Goal: Use online tool/utility: Utilize a website feature to perform a specific function

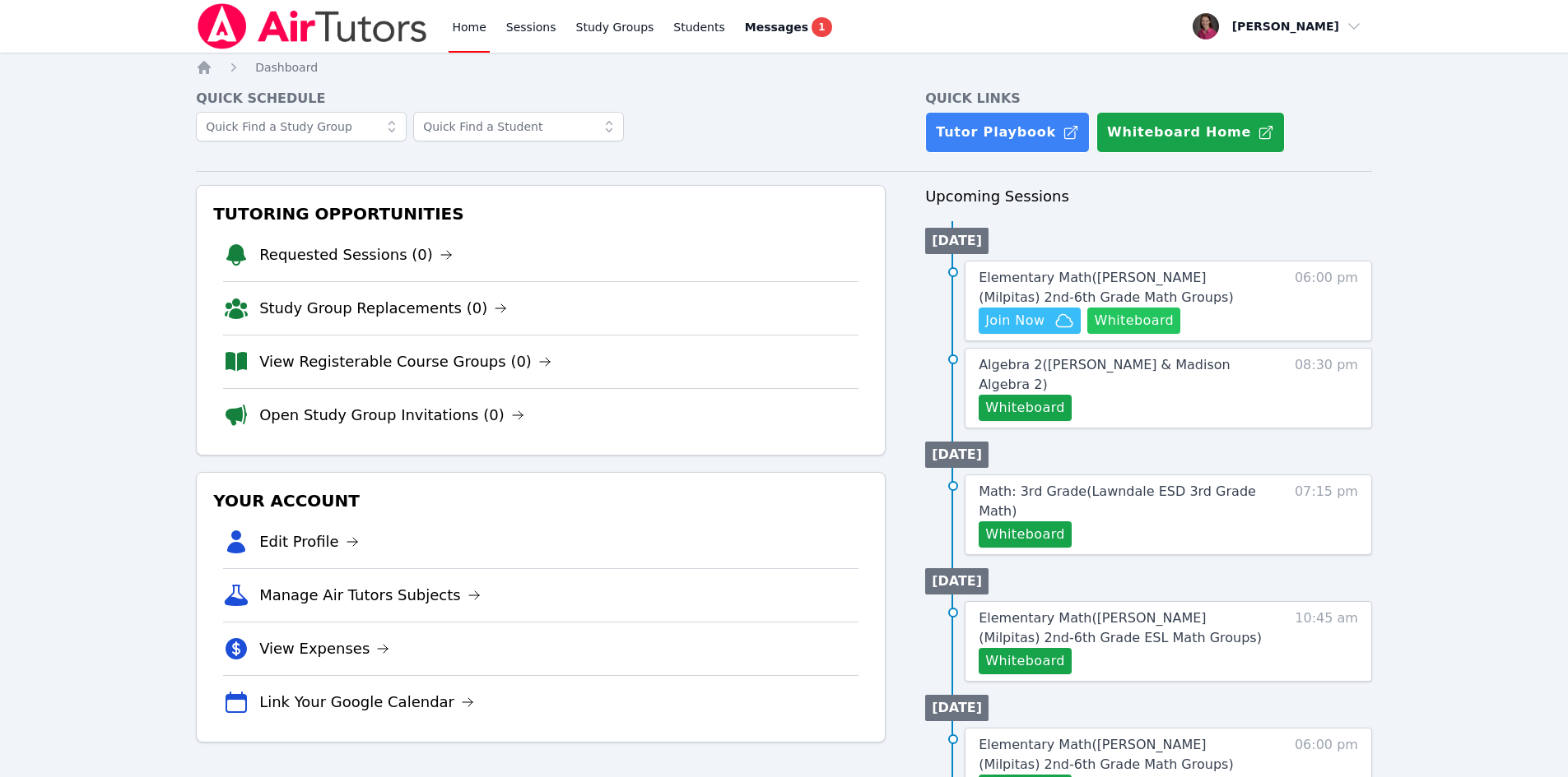
click at [1142, 316] on button "Whiteboard" at bounding box center [1133, 321] width 93 height 26
click at [709, 91] on h4 "Quick Schedule" at bounding box center [541, 98] width 689 height 20
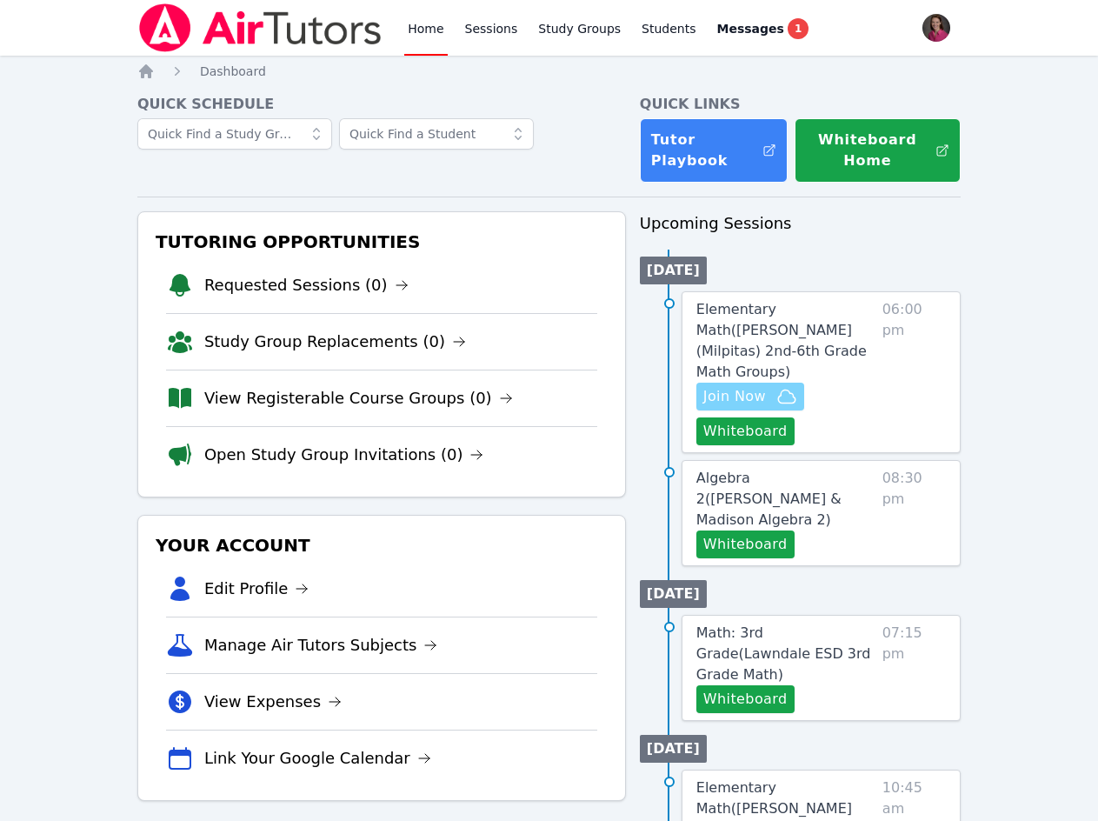
click at [732, 386] on span "Join Now" at bounding box center [734, 396] width 63 height 21
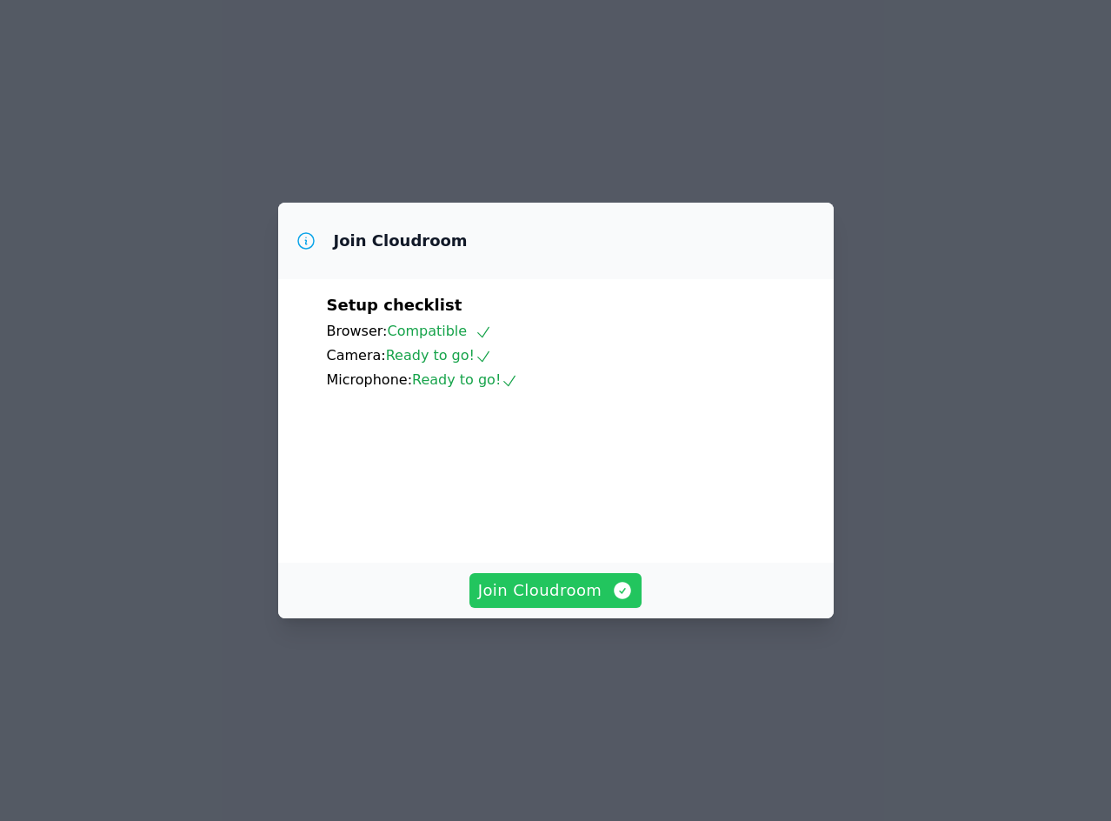
click at [572, 602] on span "Join Cloudroom" at bounding box center [556, 590] width 156 height 24
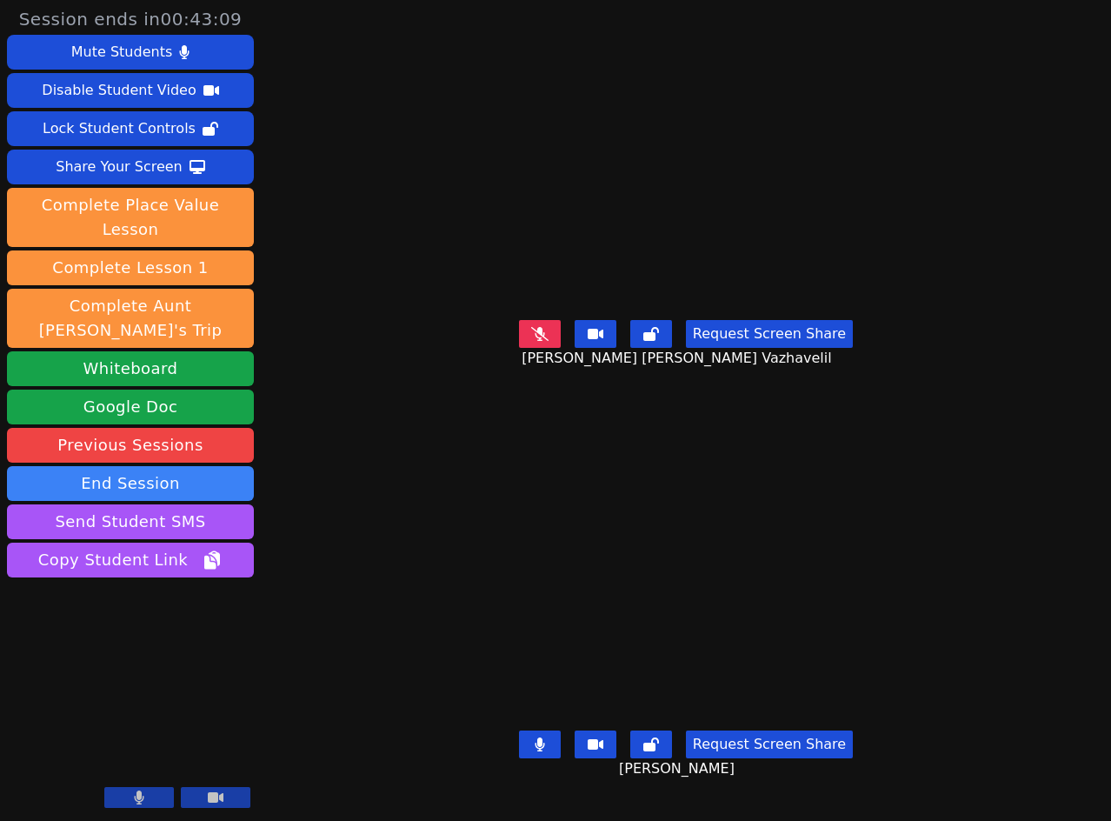
click at [544, 751] on icon at bounding box center [540, 744] width 10 height 14
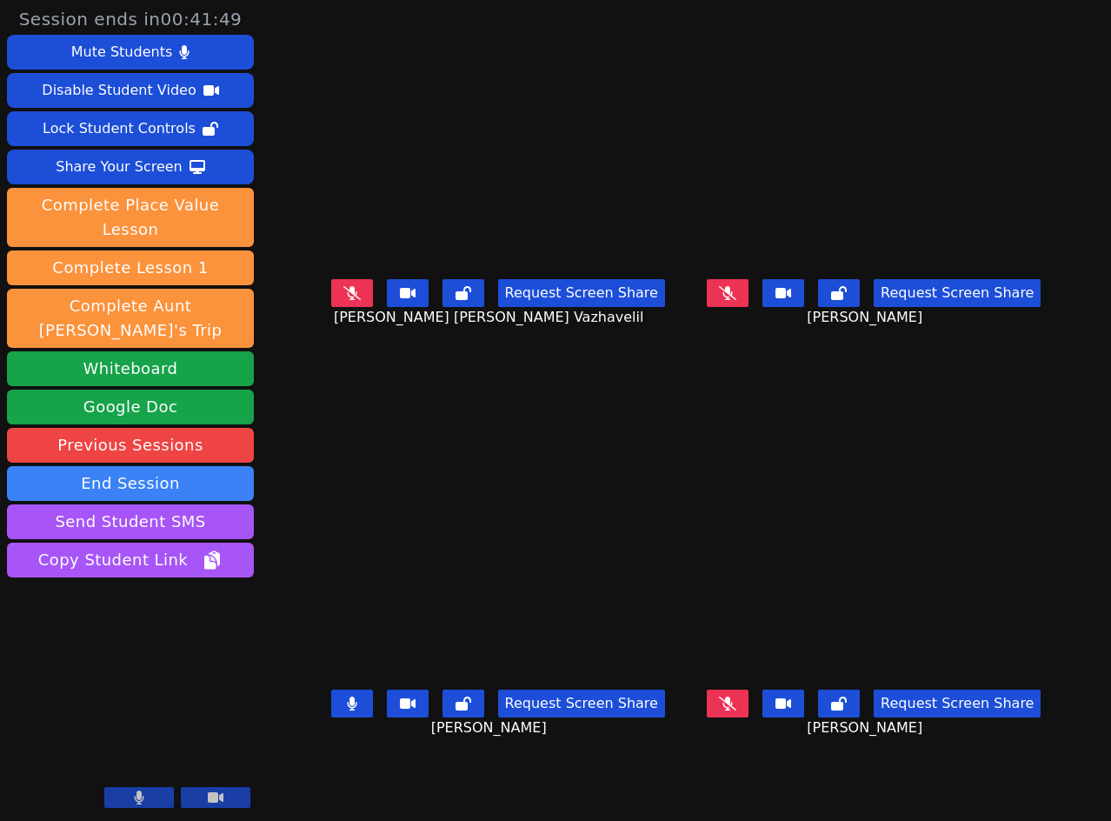
click at [347, 707] on icon at bounding box center [352, 703] width 10 height 14
click at [347, 300] on icon at bounding box center [352, 293] width 10 height 14
click at [748, 708] on button at bounding box center [728, 703] width 42 height 28
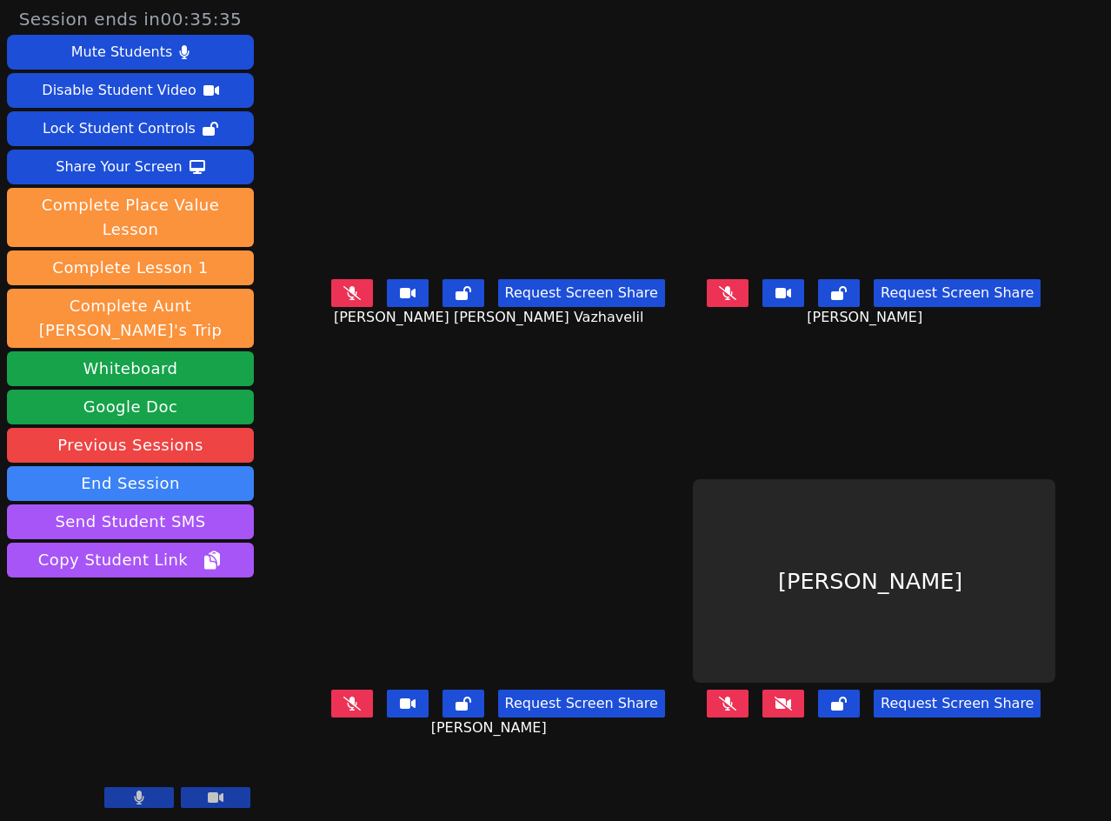
click at [792, 701] on icon at bounding box center [783, 703] width 17 height 14
click at [804, 699] on button at bounding box center [783, 703] width 42 height 28
click at [792, 708] on icon at bounding box center [783, 703] width 17 height 14
click at [804, 698] on button at bounding box center [783, 703] width 42 height 28
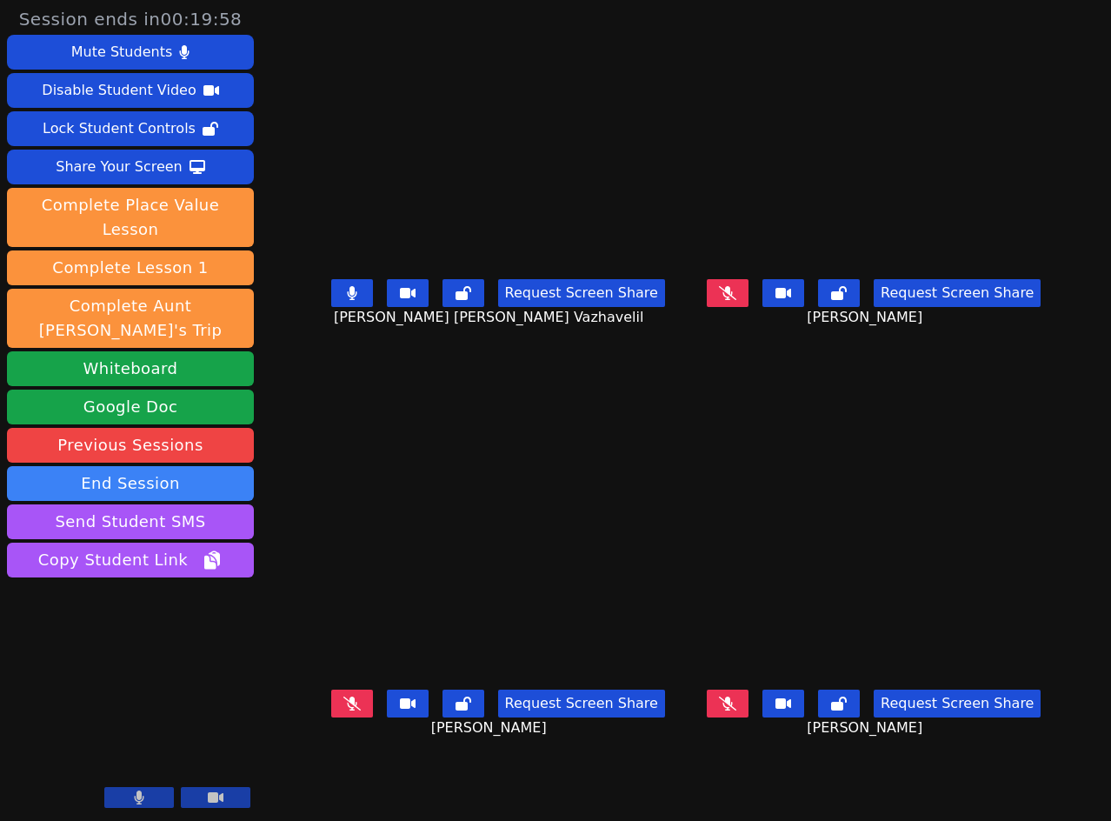
click at [331, 298] on button at bounding box center [352, 293] width 42 height 28
click at [343, 300] on icon at bounding box center [351, 293] width 17 height 14
click at [748, 707] on button at bounding box center [728, 703] width 42 height 28
click at [167, 175] on div "Share Your Screen" at bounding box center [119, 167] width 127 height 28
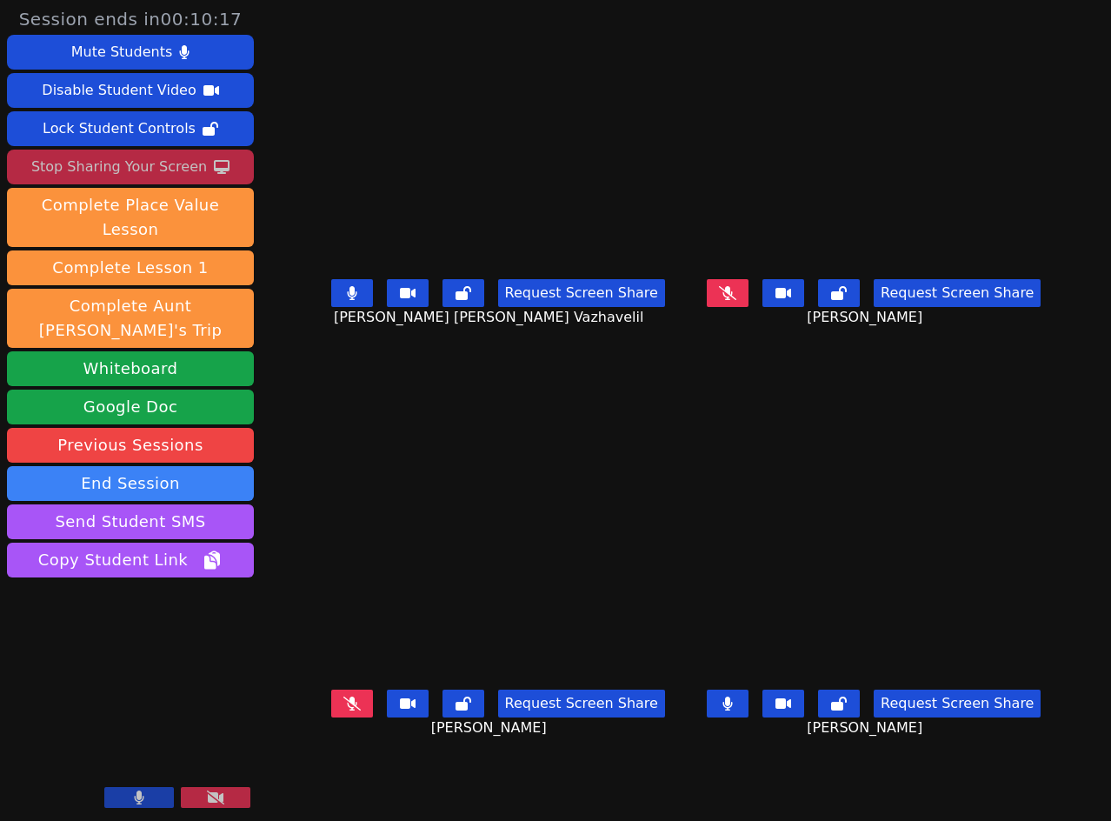
click at [331, 299] on button at bounding box center [352, 293] width 42 height 28
click at [347, 707] on icon at bounding box center [352, 703] width 10 height 14
click at [733, 709] on icon at bounding box center [727, 703] width 10 height 14
click at [347, 300] on icon at bounding box center [352, 293] width 10 height 14
click at [733, 700] on icon at bounding box center [727, 703] width 10 height 14
